Goal: Task Accomplishment & Management: Manage account settings

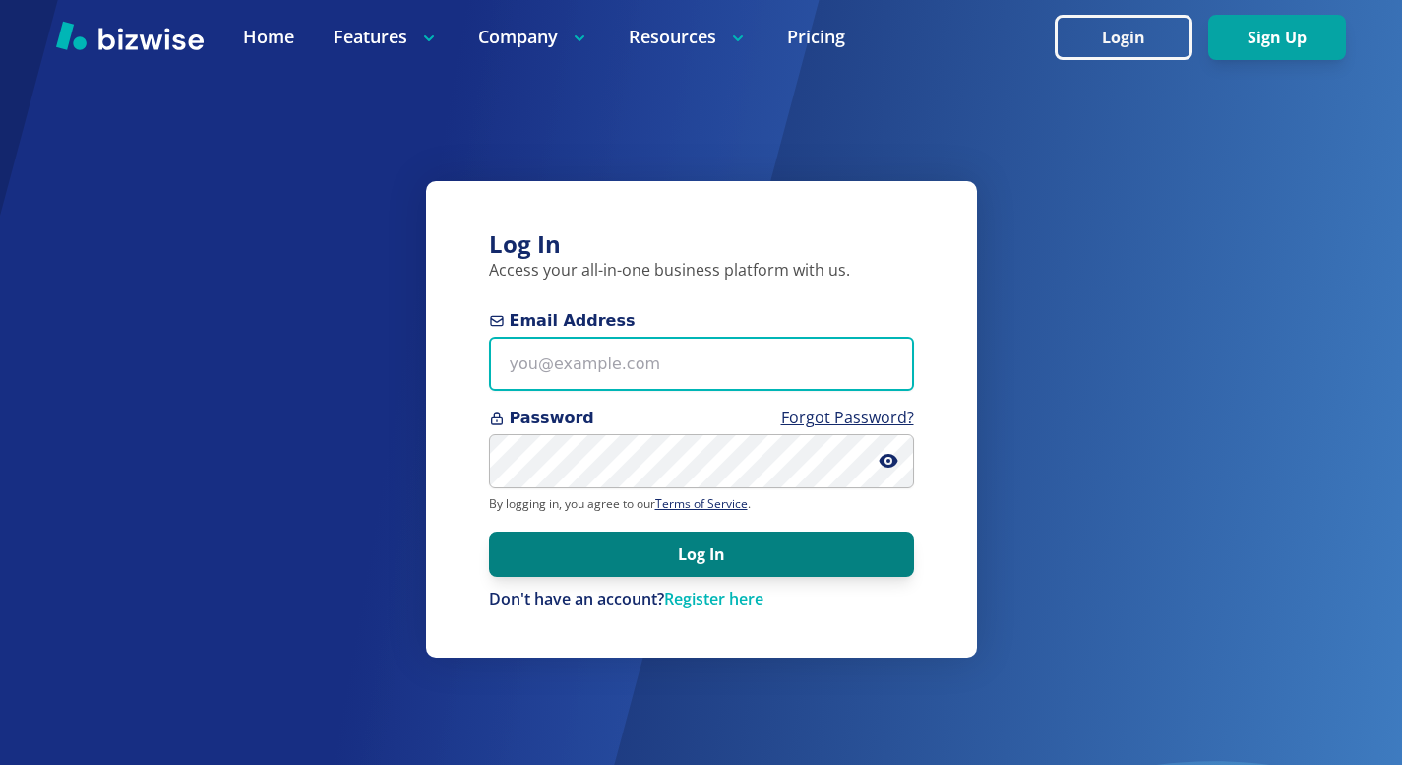
type input "[PERSON_NAME][EMAIL_ADDRESS][DOMAIN_NAME]"
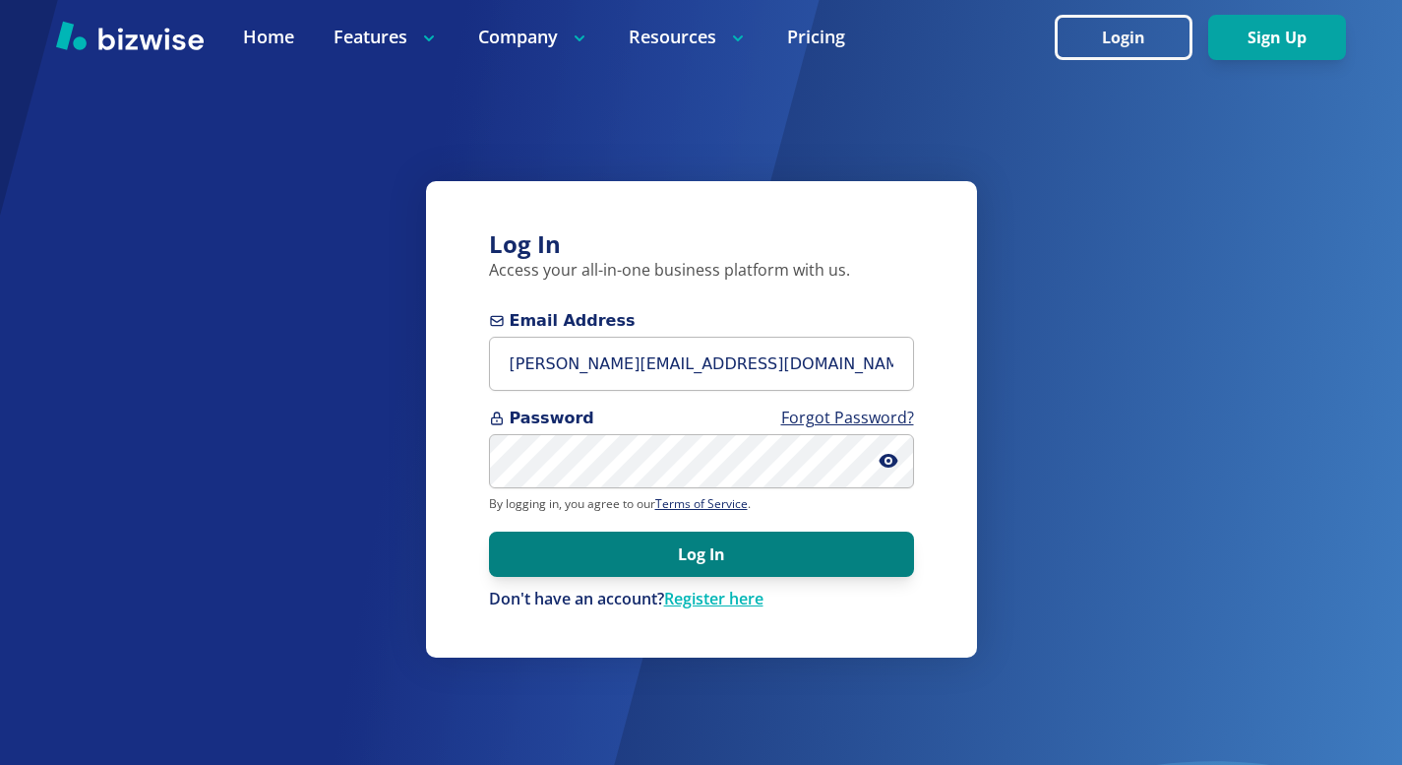
click at [688, 556] on button "Log In" at bounding box center [701, 553] width 425 height 45
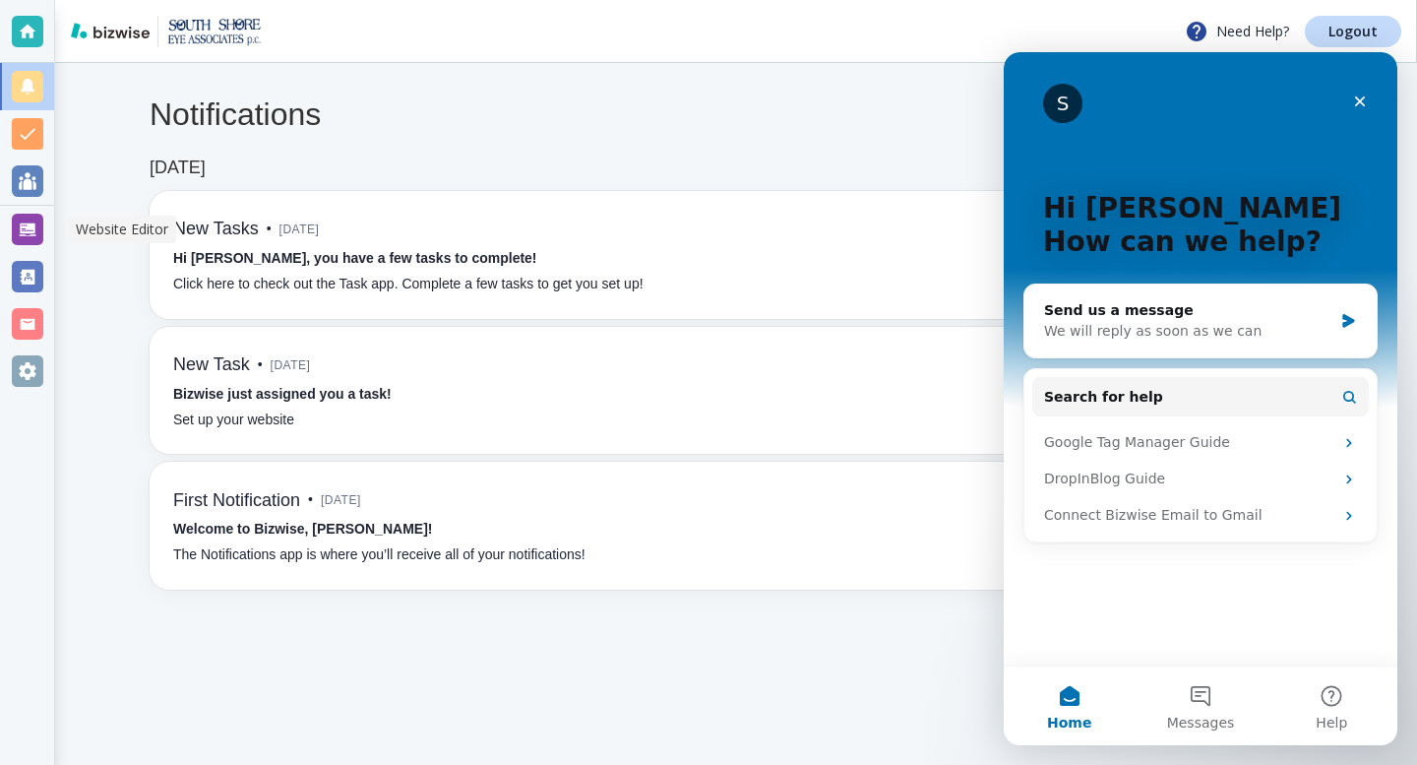
click at [30, 226] on div at bounding box center [27, 229] width 31 height 31
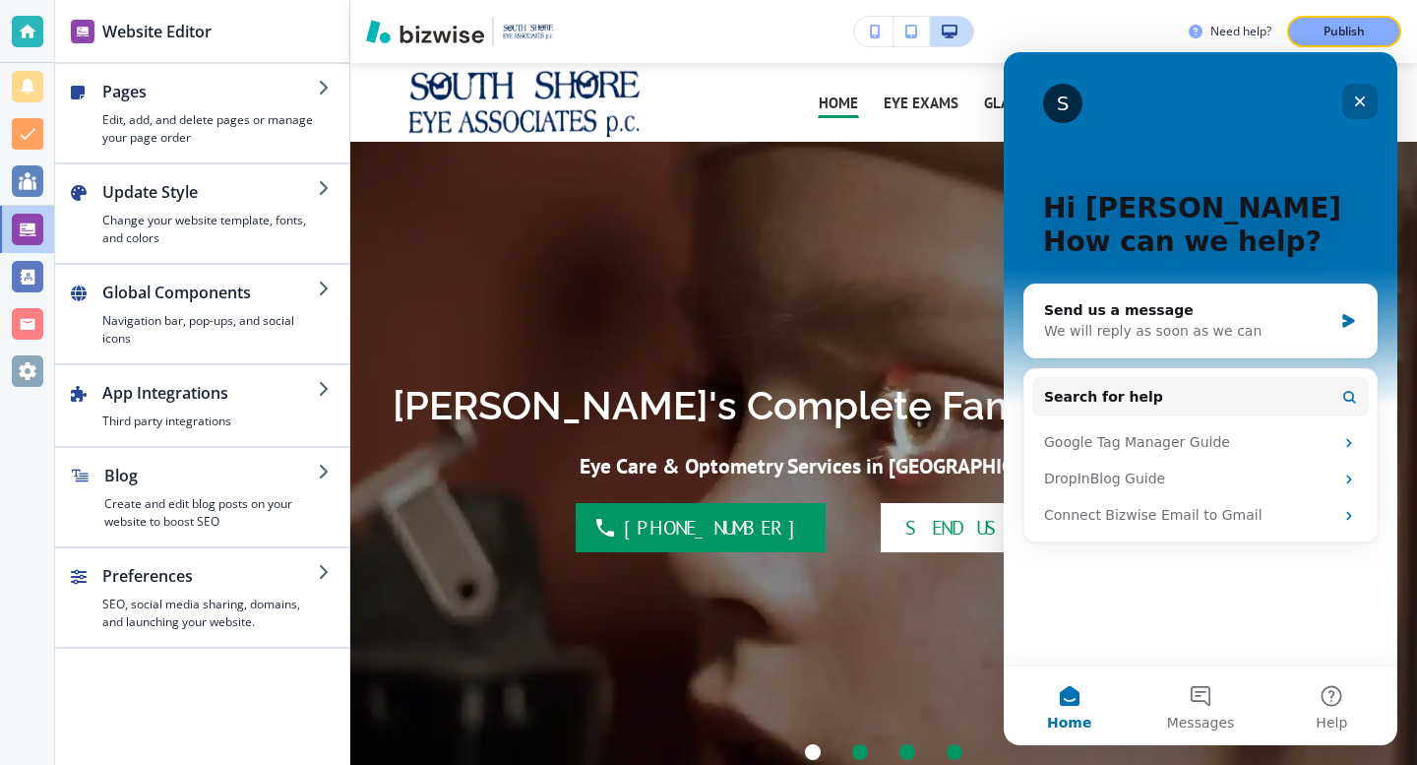
click at [1353, 101] on icon "Close" at bounding box center [1360, 101] width 16 height 16
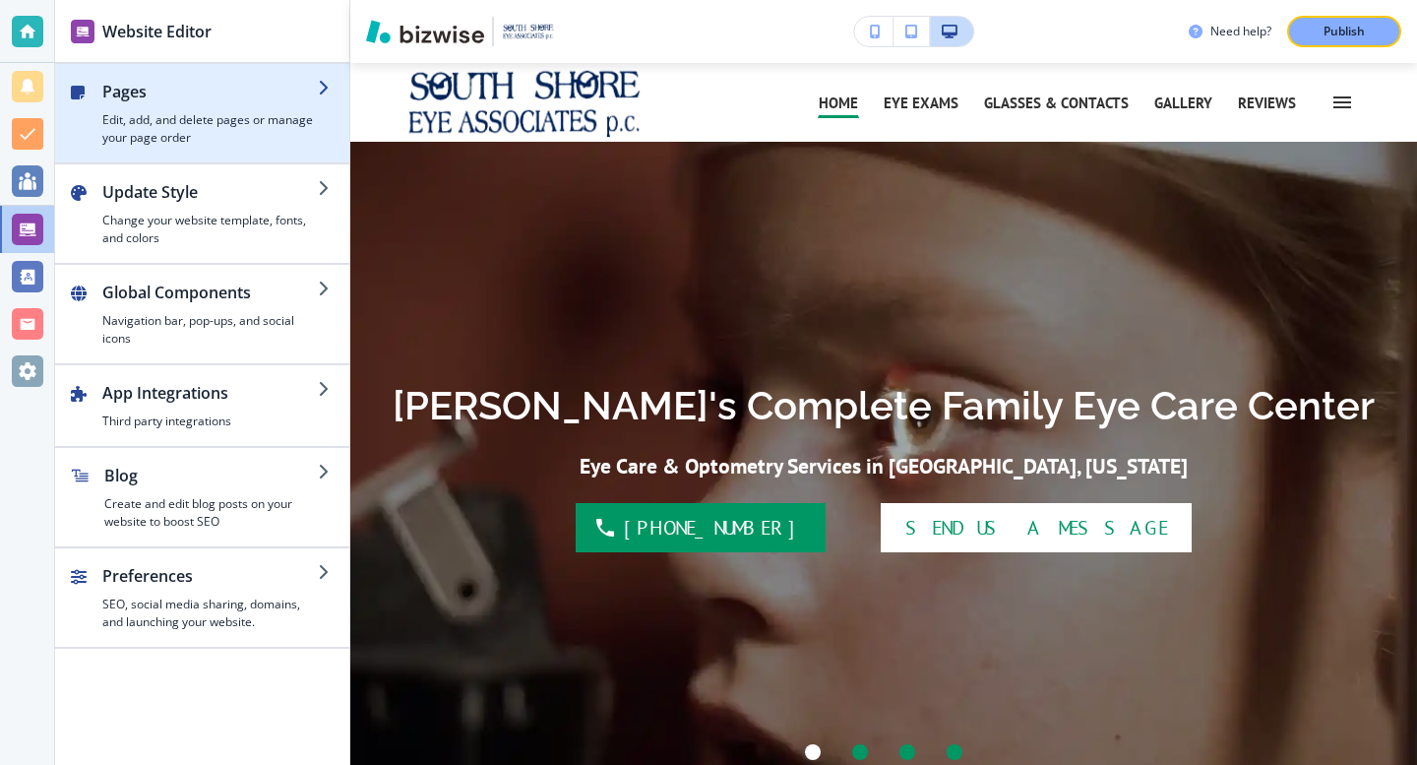
click at [332, 85] on icon "button" at bounding box center [326, 88] width 16 height 16
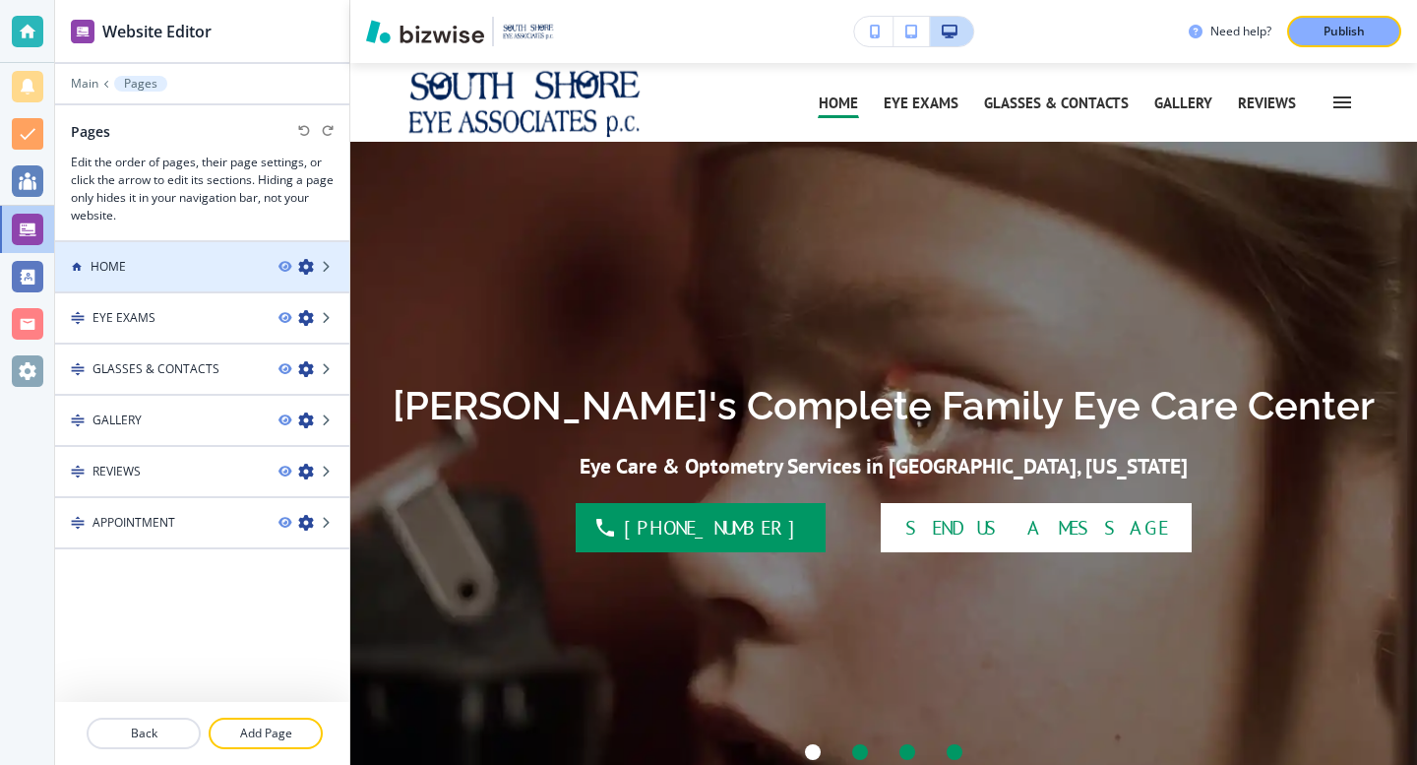
click at [144, 267] on div "HOME" at bounding box center [159, 267] width 208 height 18
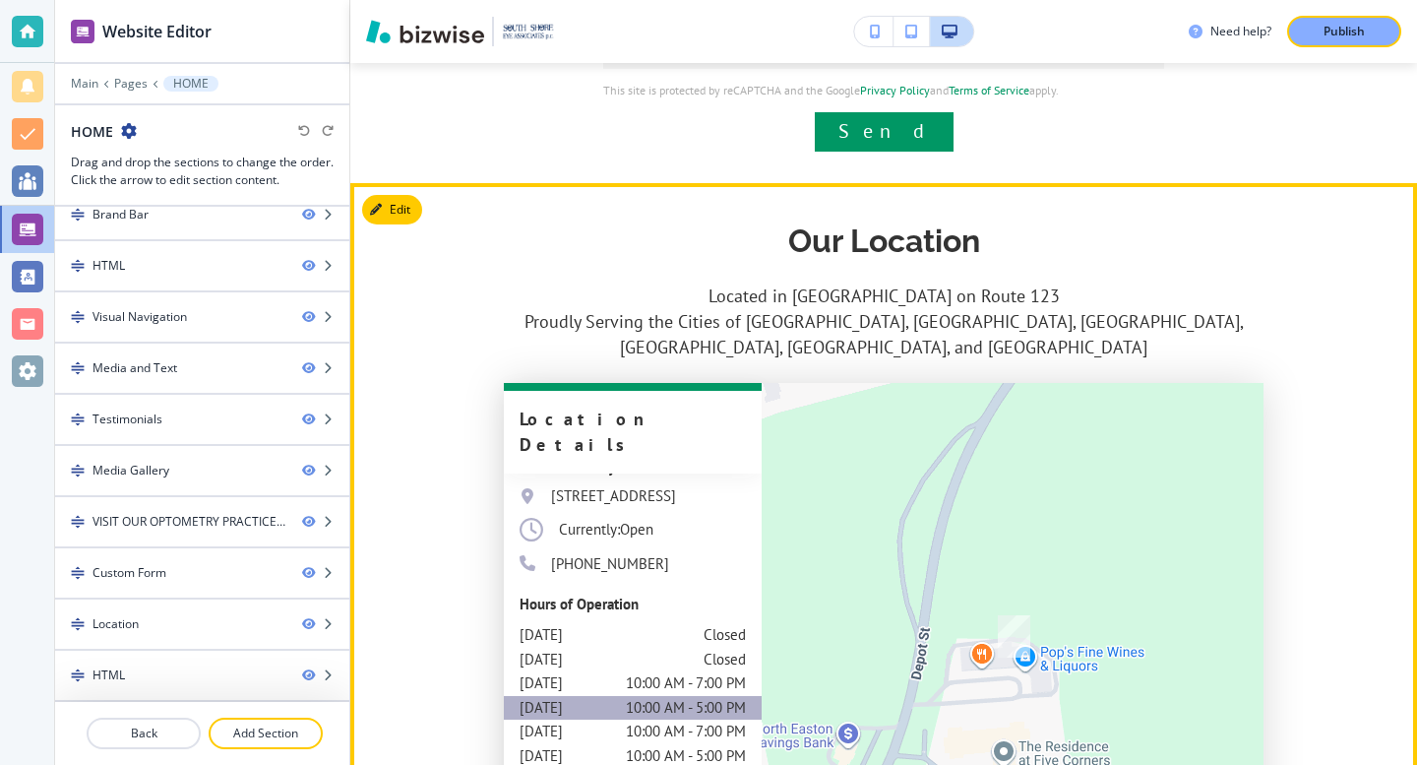
scroll to position [5806, 0]
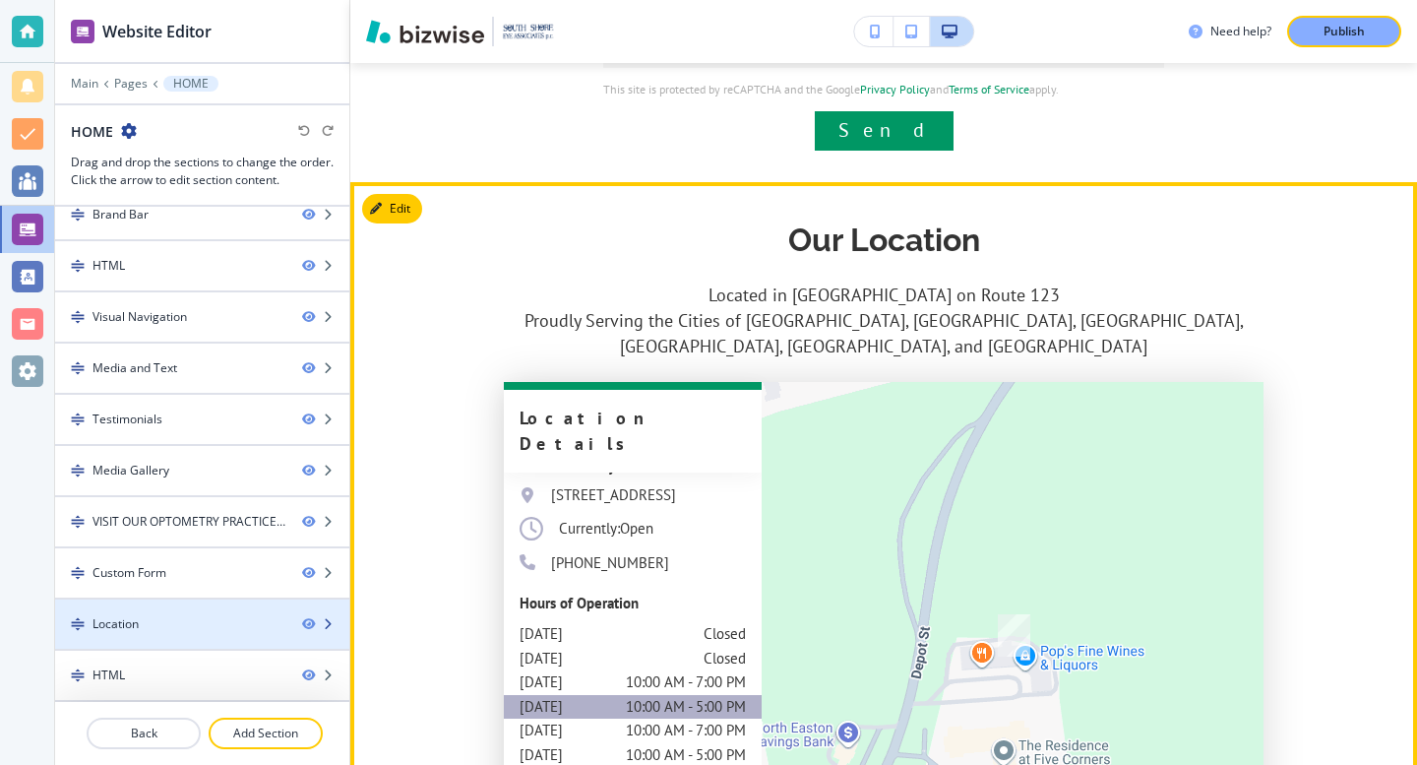
click at [322, 625] on icon "button" at bounding box center [328, 624] width 12 height 12
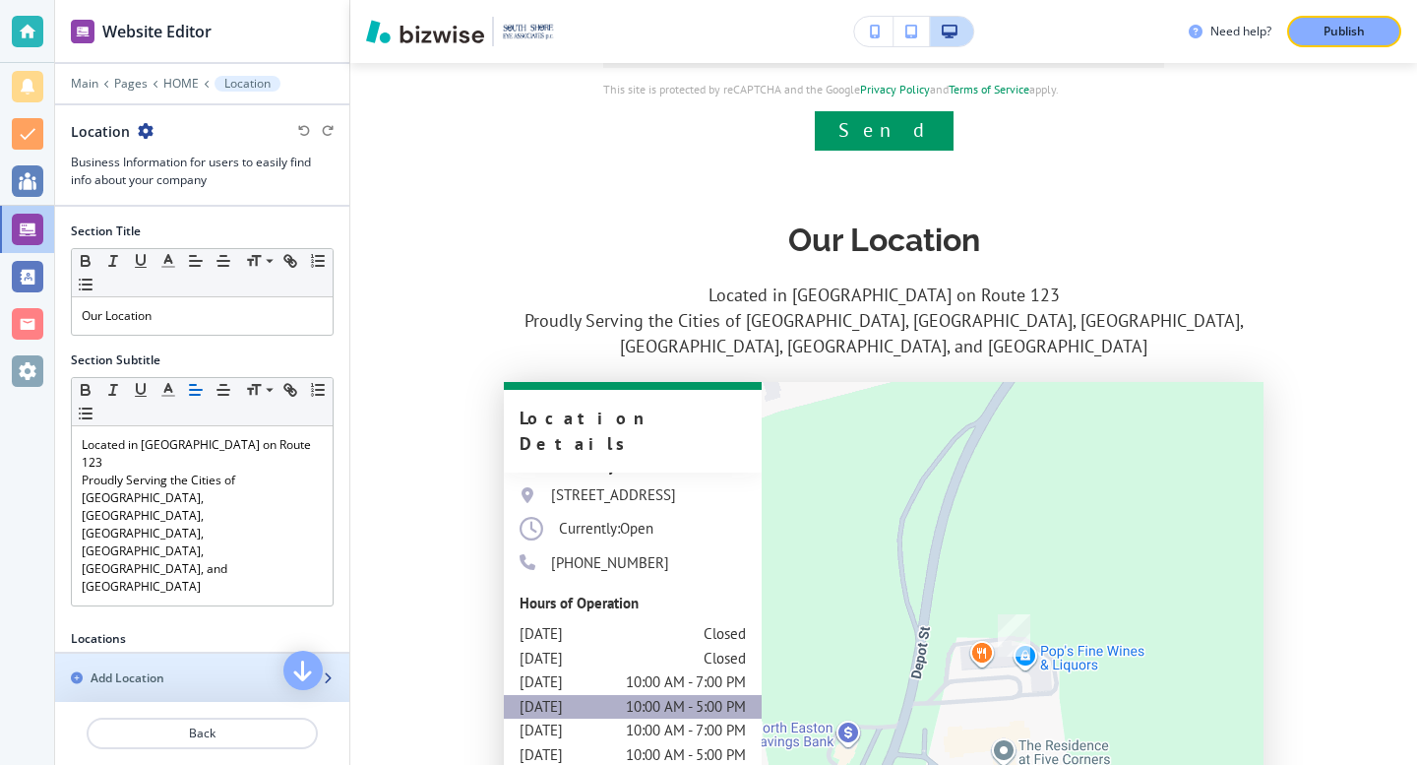
scroll to position [5830, 0]
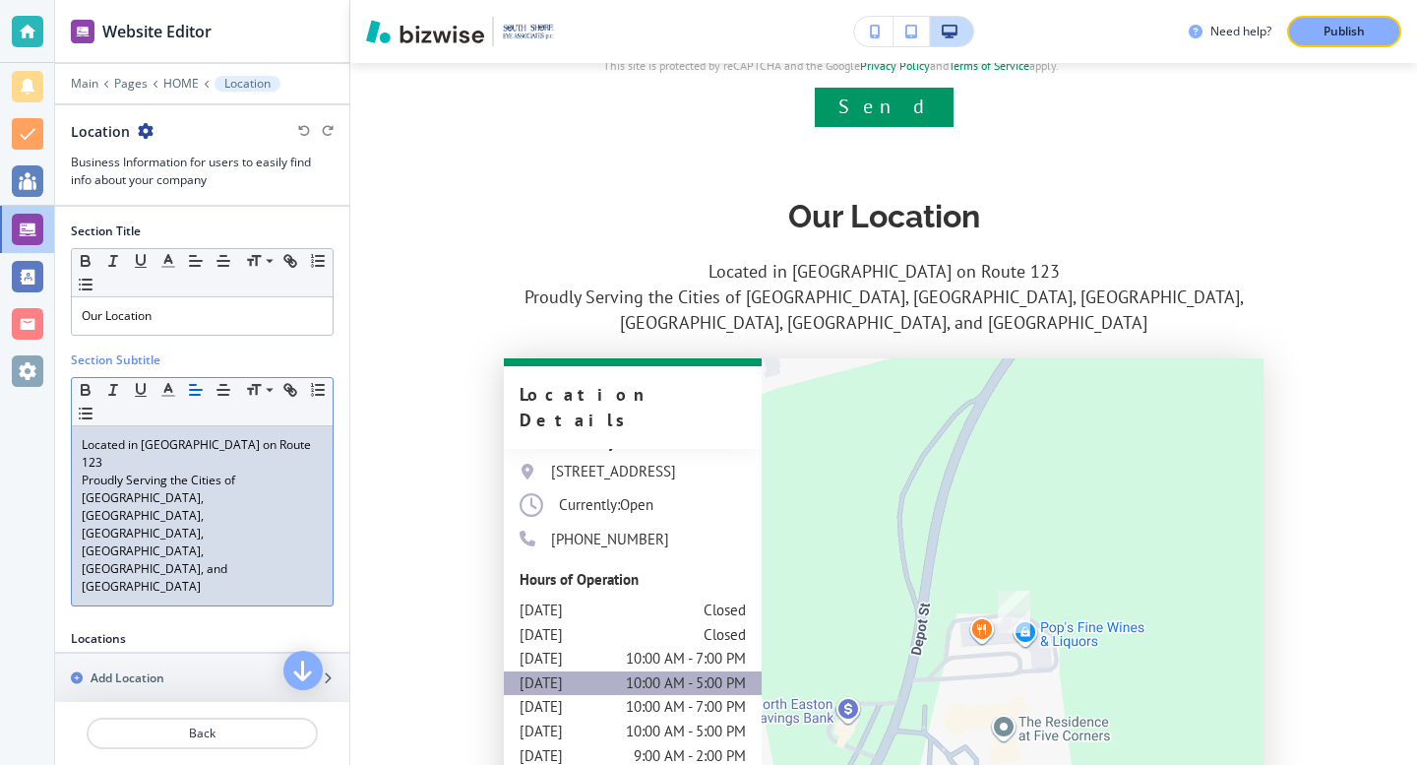
click at [281, 478] on p "Proudly Serving the Cities of Bridgewater, Easton, North Easton, South Easton, …" at bounding box center [202, 533] width 241 height 124
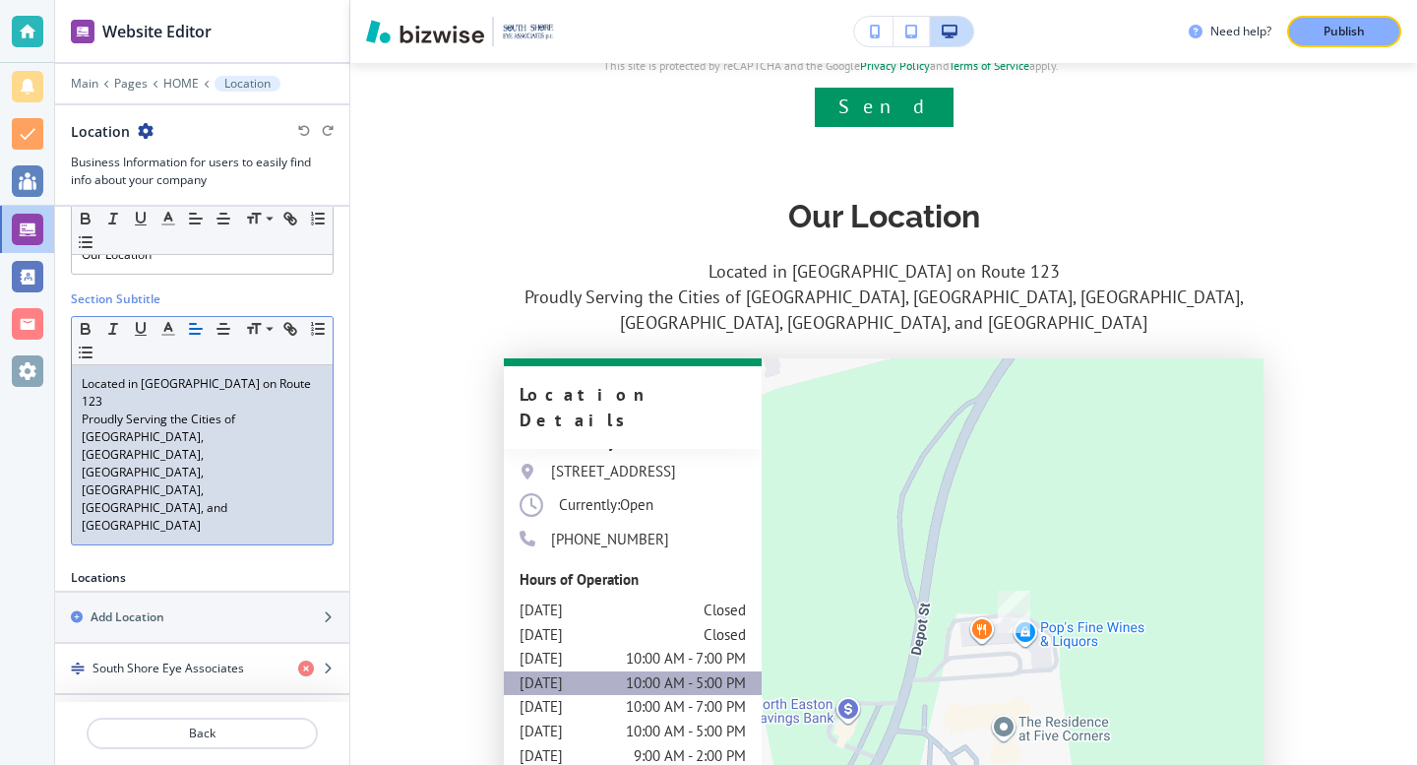
scroll to position [121, 0]
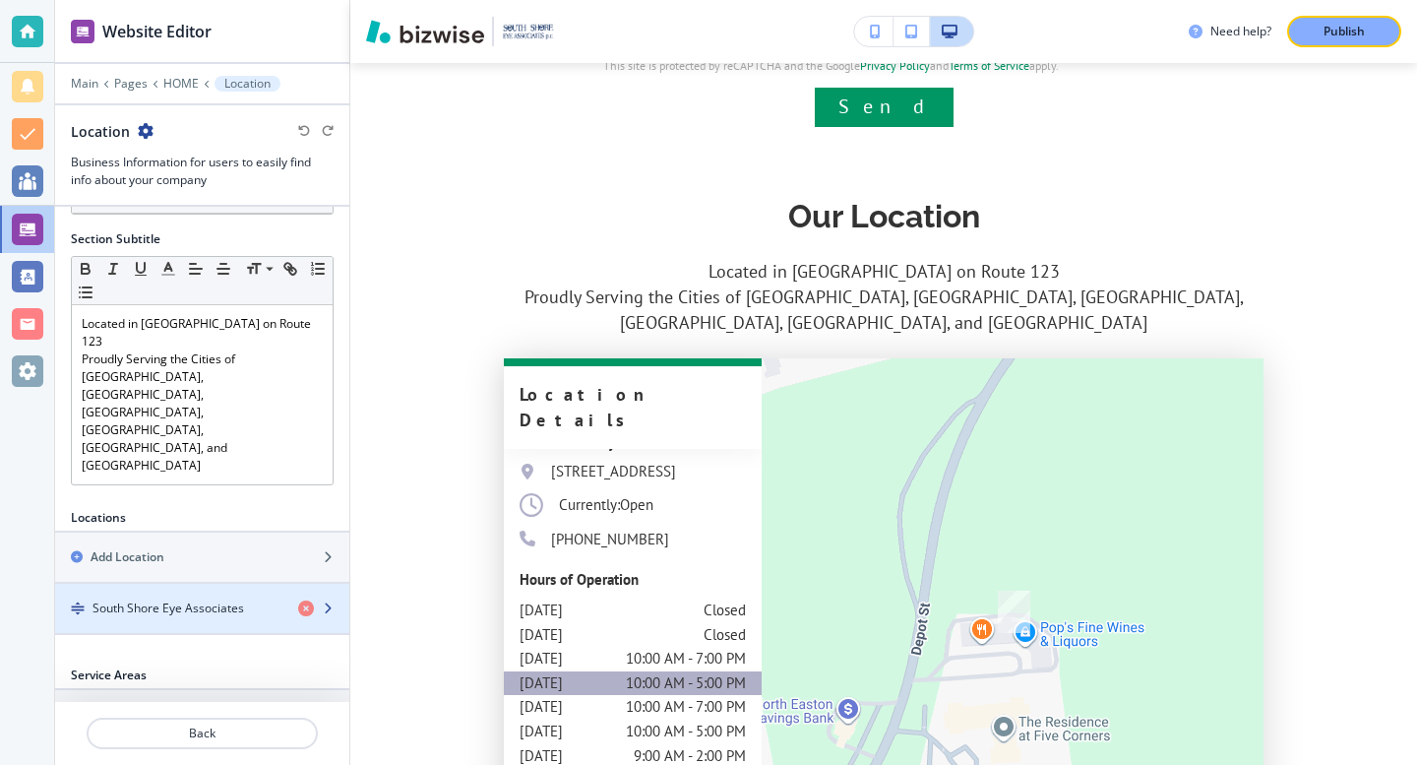
click at [322, 602] on icon "button" at bounding box center [328, 608] width 12 height 12
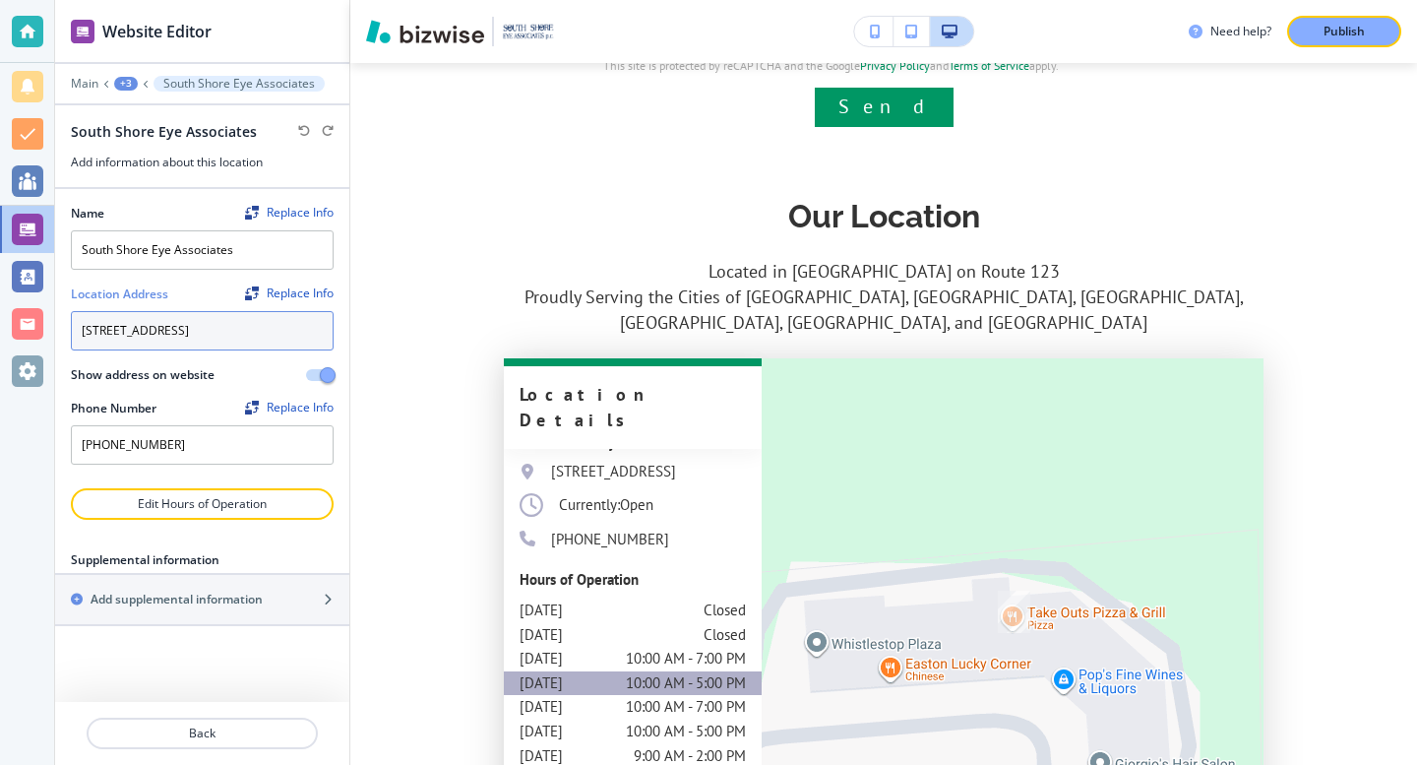
click at [309, 350] on textarea "670 Depot St ste 6, North Easton, MA 02356, USA" at bounding box center [202, 330] width 263 height 39
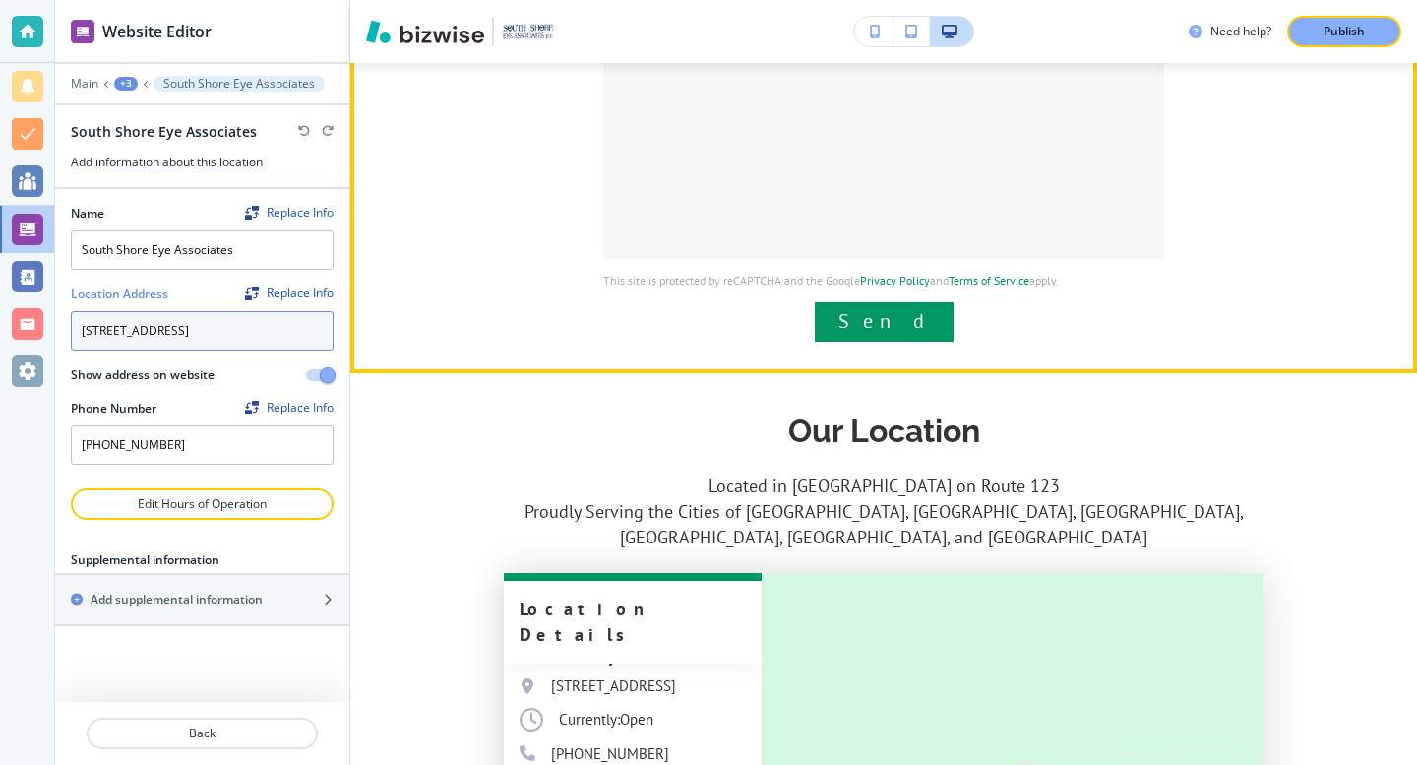
scroll to position [5830, 0]
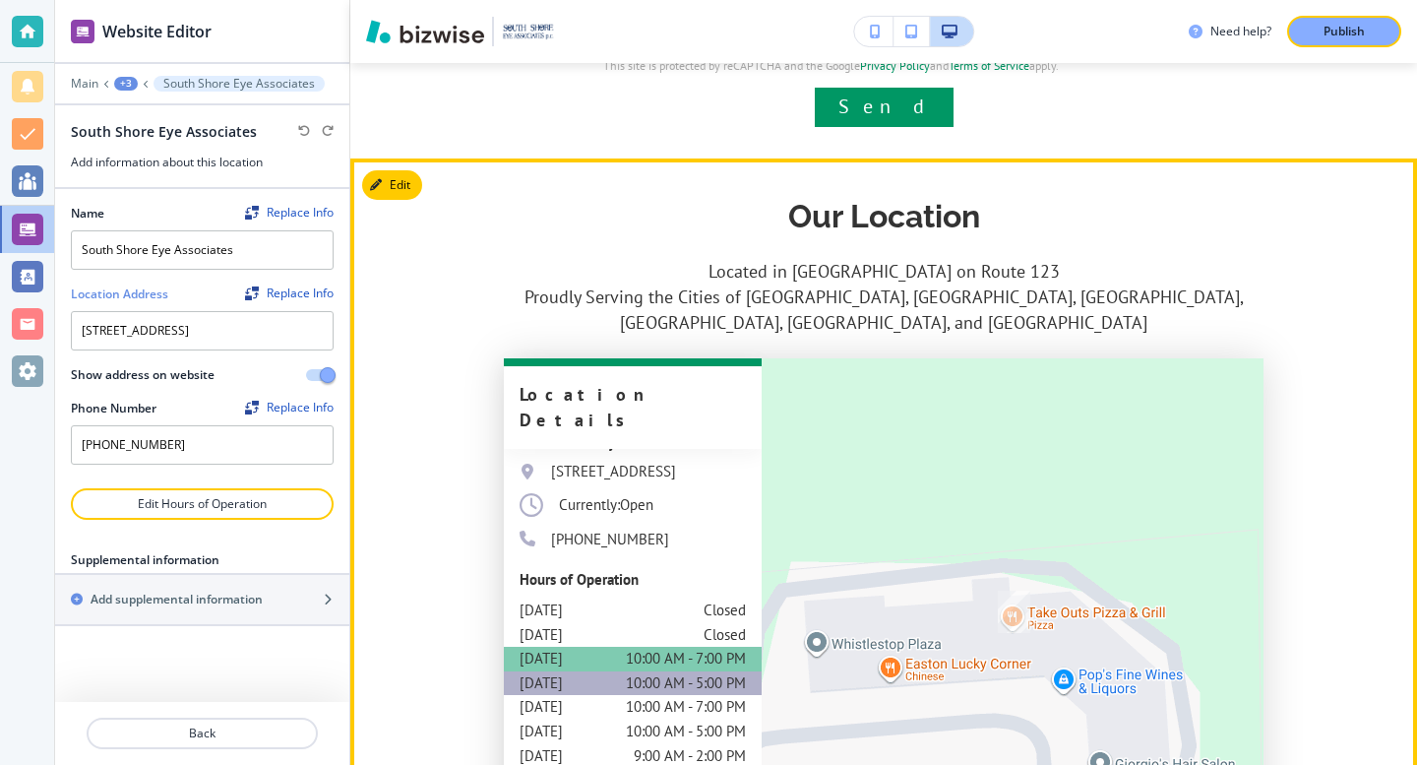
click at [702, 647] on p "10:00 AM - 7:00 PM" at bounding box center [686, 659] width 120 height 25
click at [703, 647] on p "10:00 AM - 7:00 PM" at bounding box center [686, 659] width 120 height 25
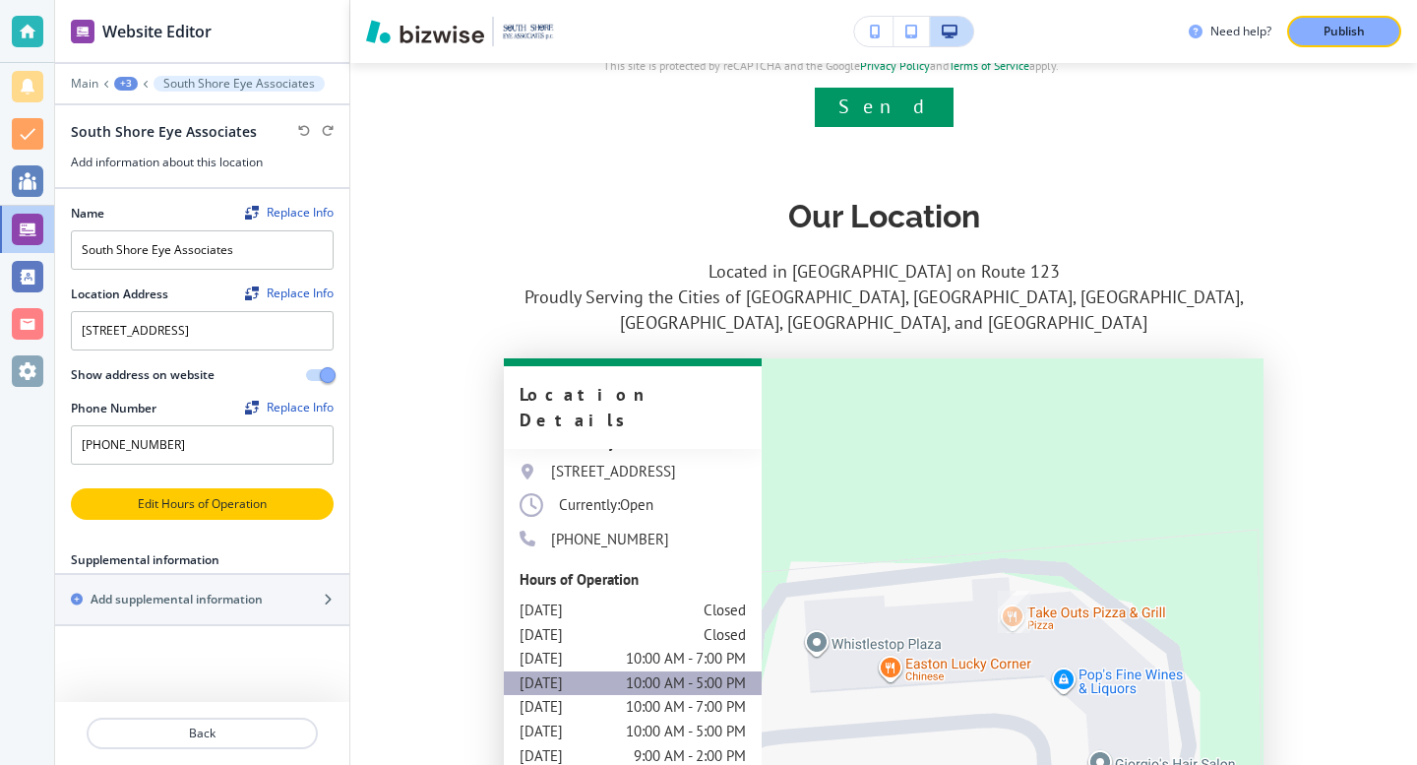
click at [289, 513] on p "Edit Hours of Operation" at bounding box center [202, 504] width 259 height 18
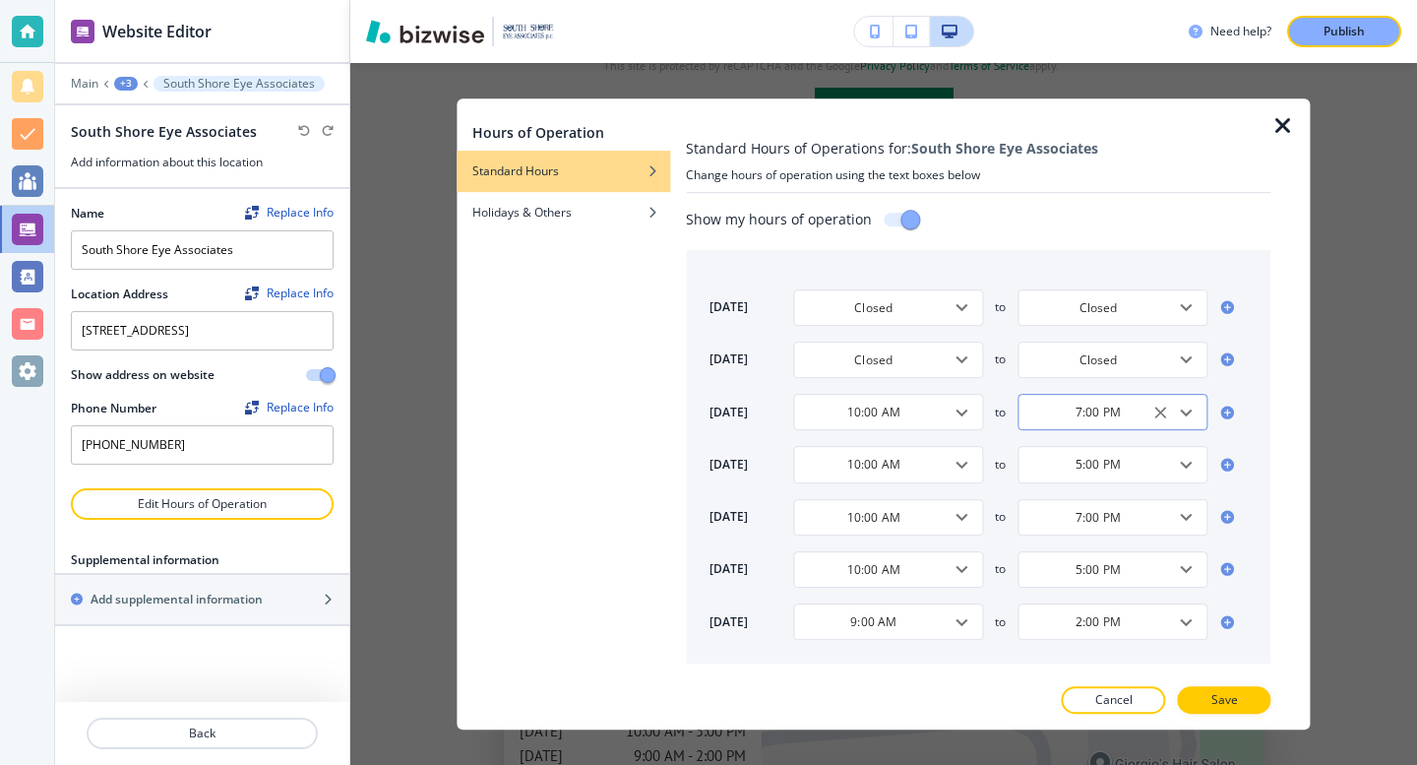
click at [1186, 415] on icon "Open" at bounding box center [1187, 411] width 12 height 7
click at [1111, 550] on li "6:00 PM" at bounding box center [1093, 554] width 150 height 30
type input "6:00 PM"
click at [1188, 519] on icon "Open" at bounding box center [1187, 517] width 12 height 7
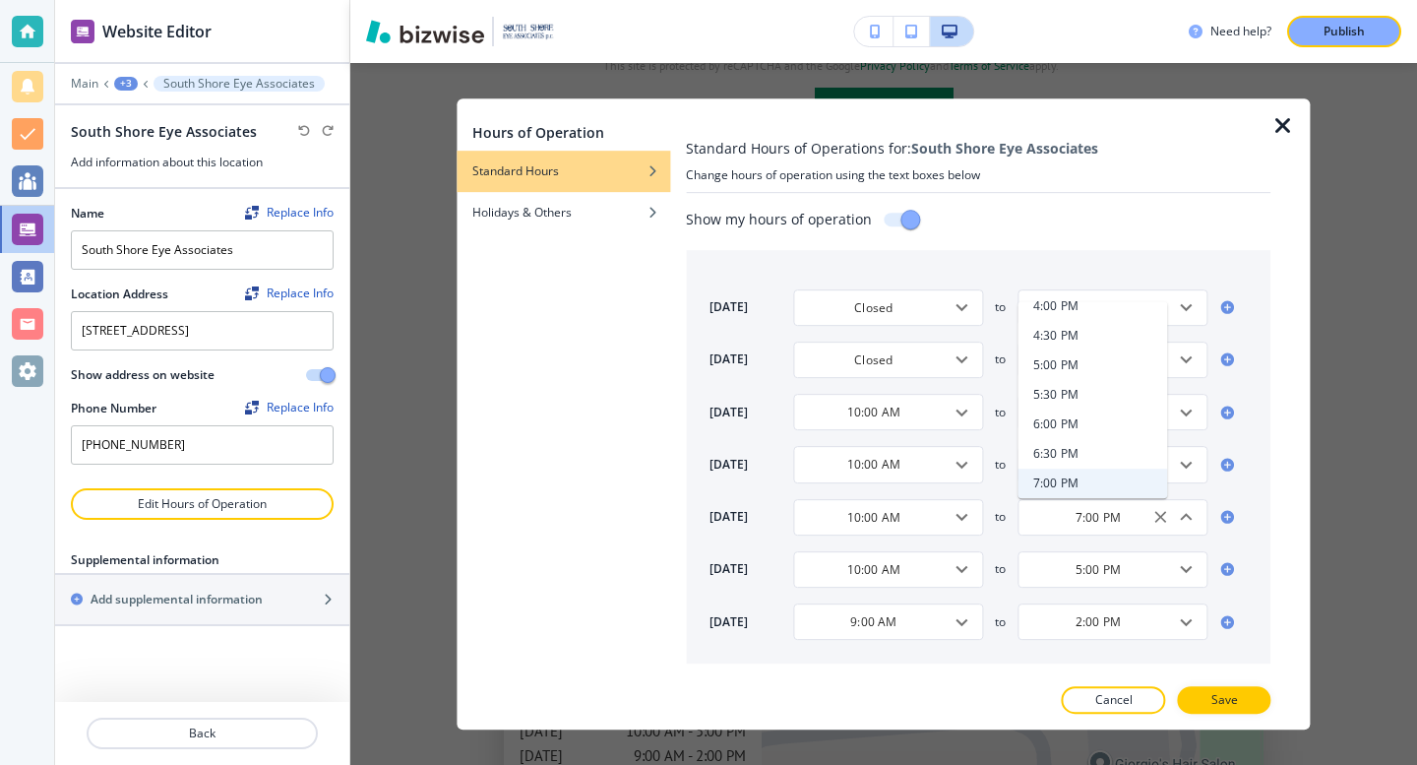
click at [1133, 429] on li "6:00 PM" at bounding box center [1093, 424] width 150 height 30
type input "6:00 PM"
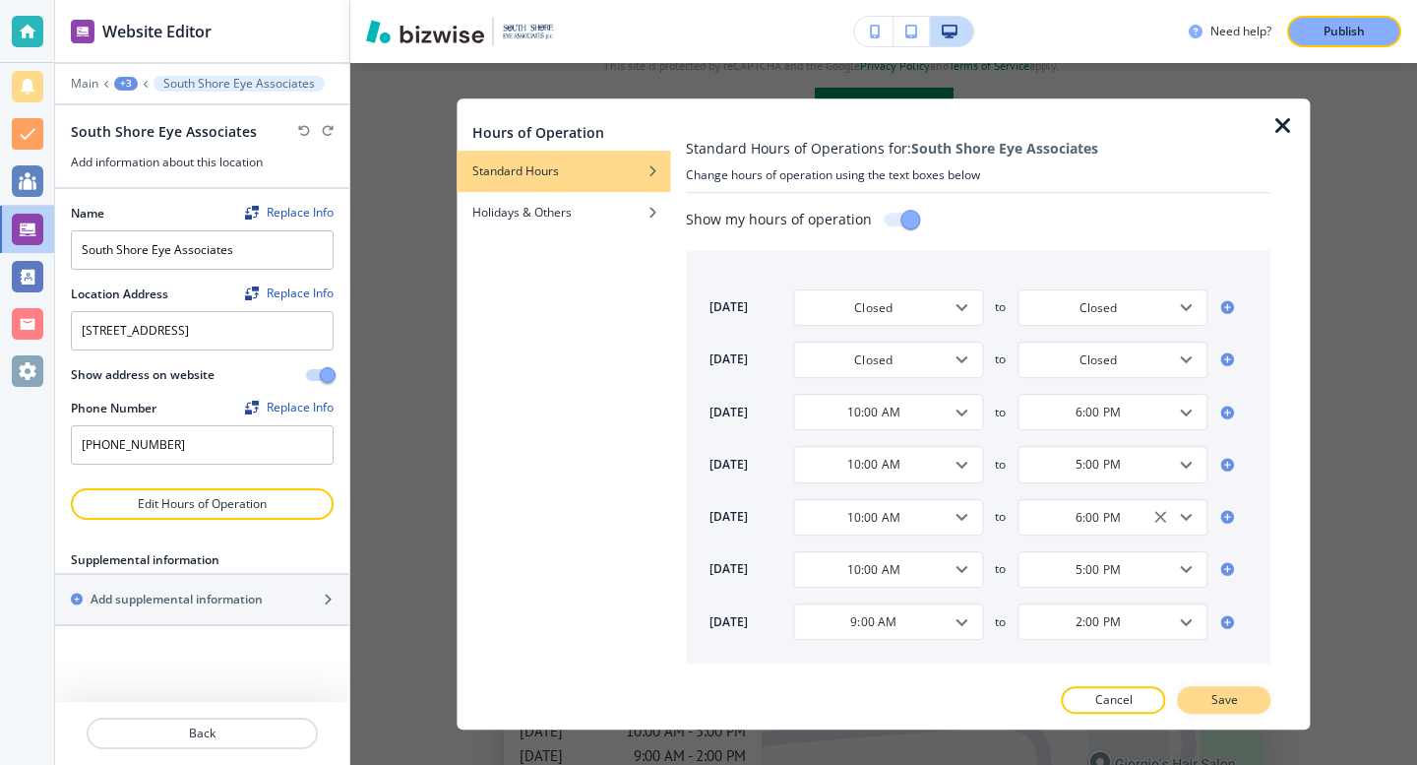
click at [1237, 702] on p "Save" at bounding box center [1224, 700] width 27 height 18
